Goal: Navigation & Orientation: Find specific page/section

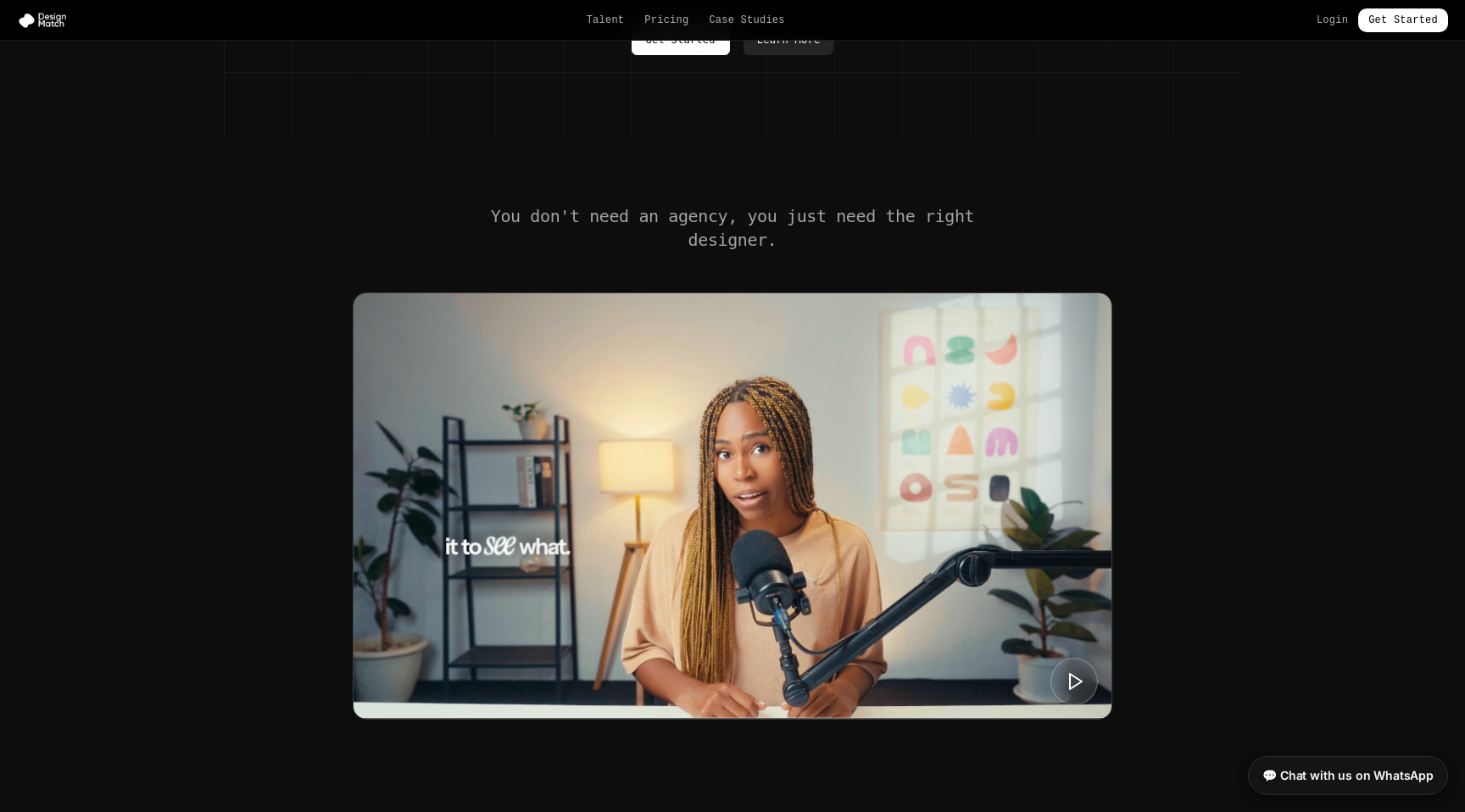
scroll to position [559, 0]
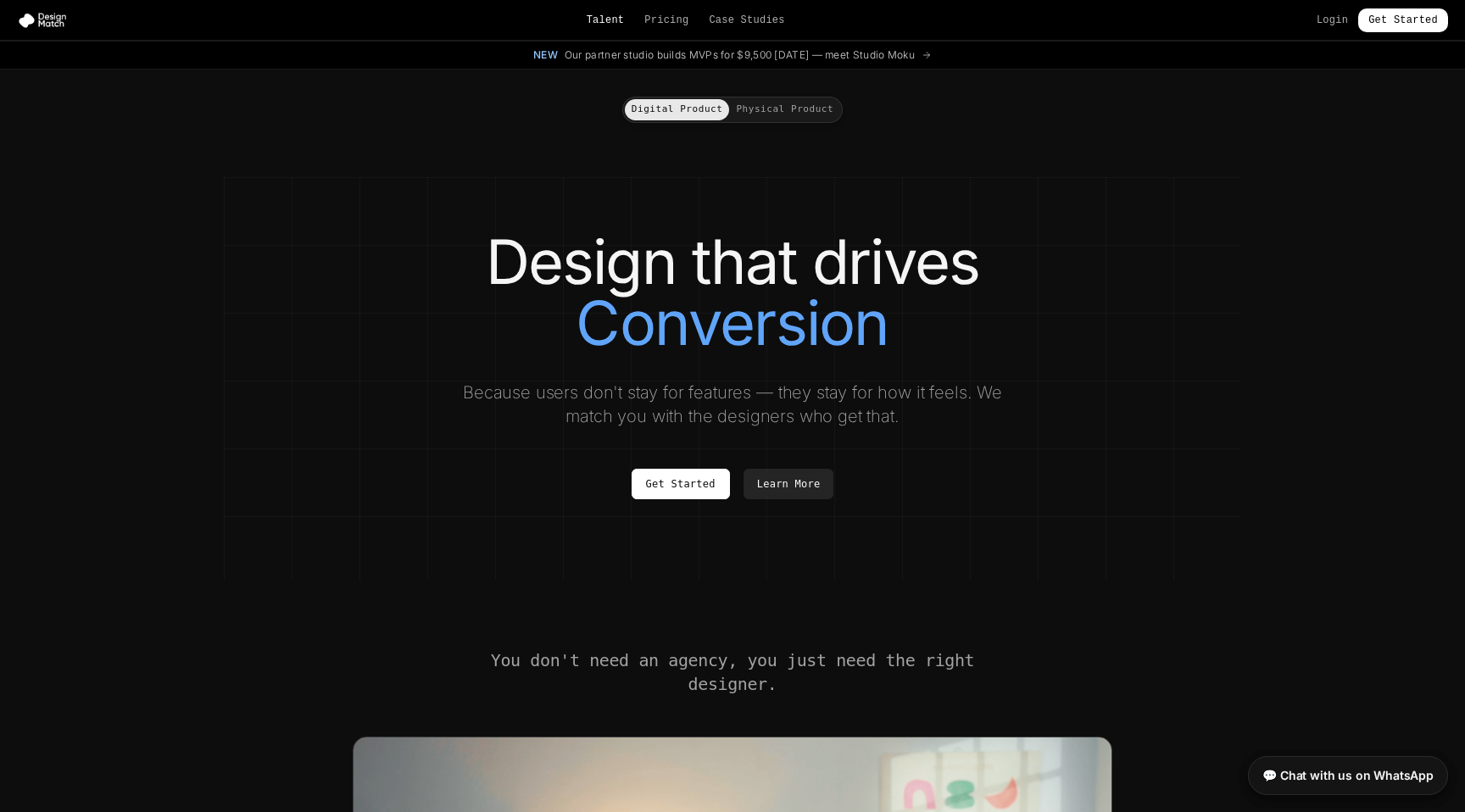
click at [611, 23] on link "Talent" at bounding box center [606, 21] width 38 height 14
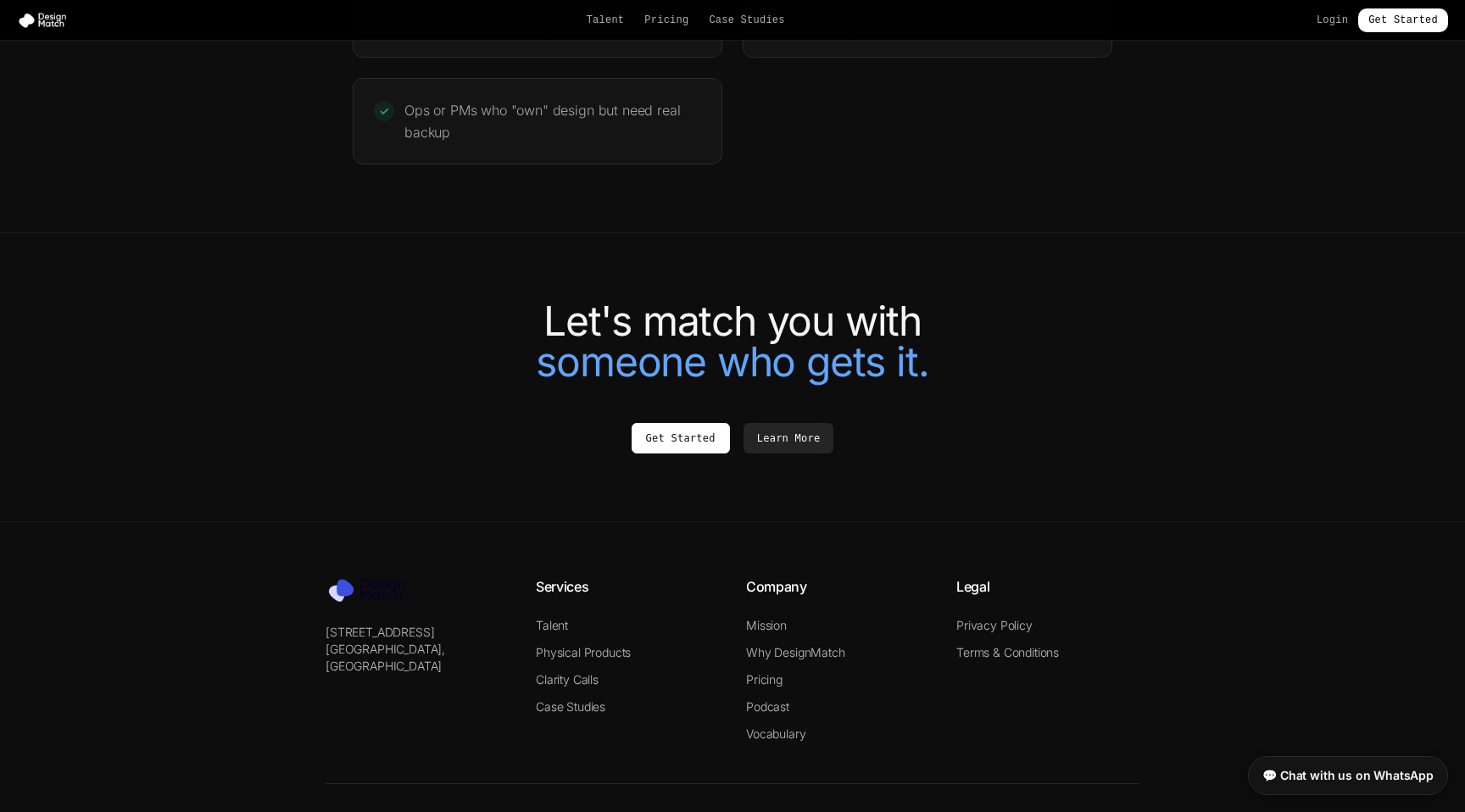
scroll to position [3618, 0]
